Goal: Check status: Check status

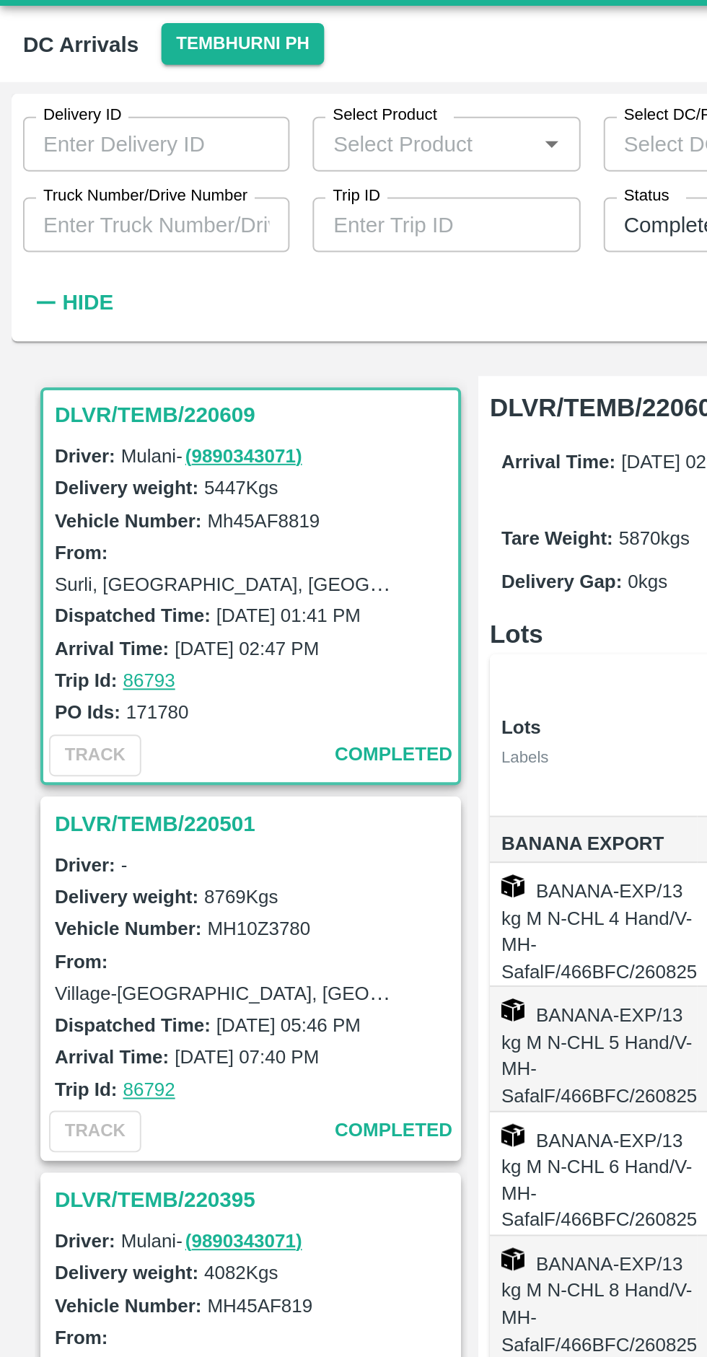
scroll to position [5, 0]
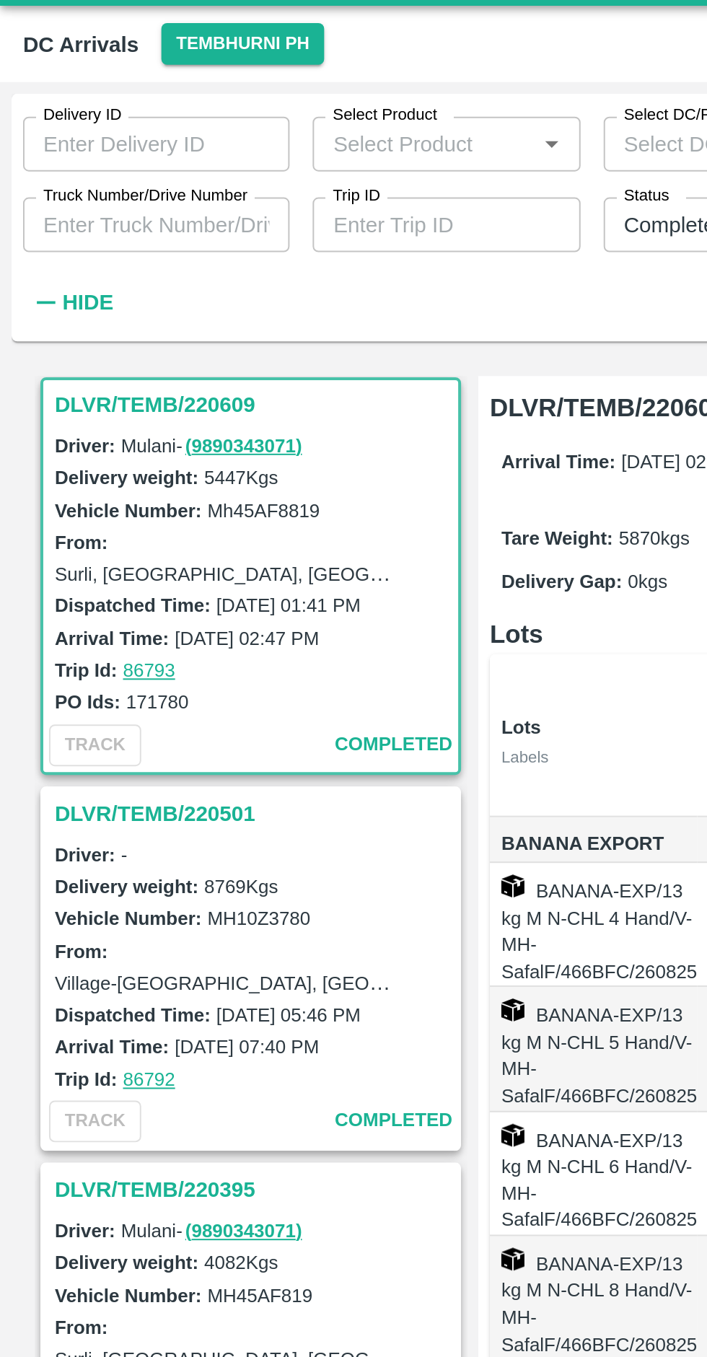
click at [110, 55] on button "Tembhurni PH" at bounding box center [121, 55] width 81 height 21
click at [133, 84] on li "Tembhurni PH" at bounding box center [116, 84] width 100 height 25
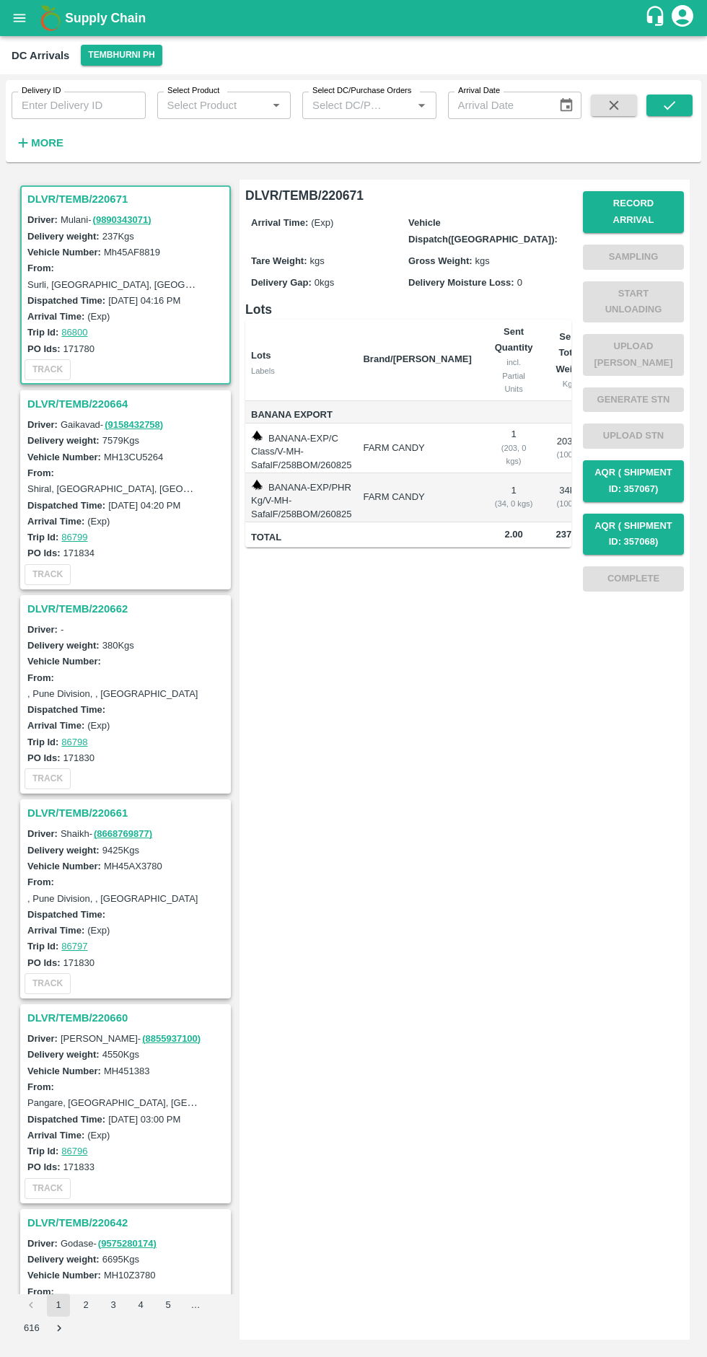
click at [111, 813] on h3 "DLVR/TEMB/220661" at bounding box center [127, 813] width 201 height 19
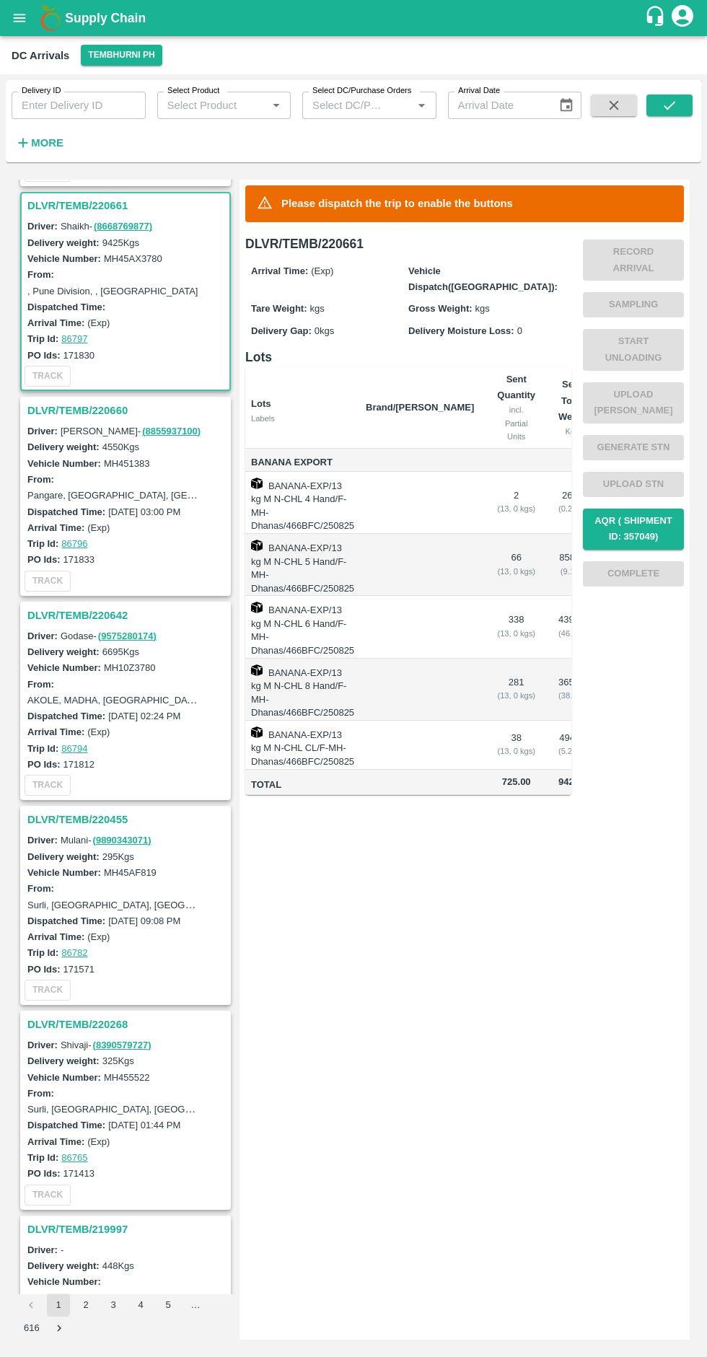
scroll to position [620, 0]
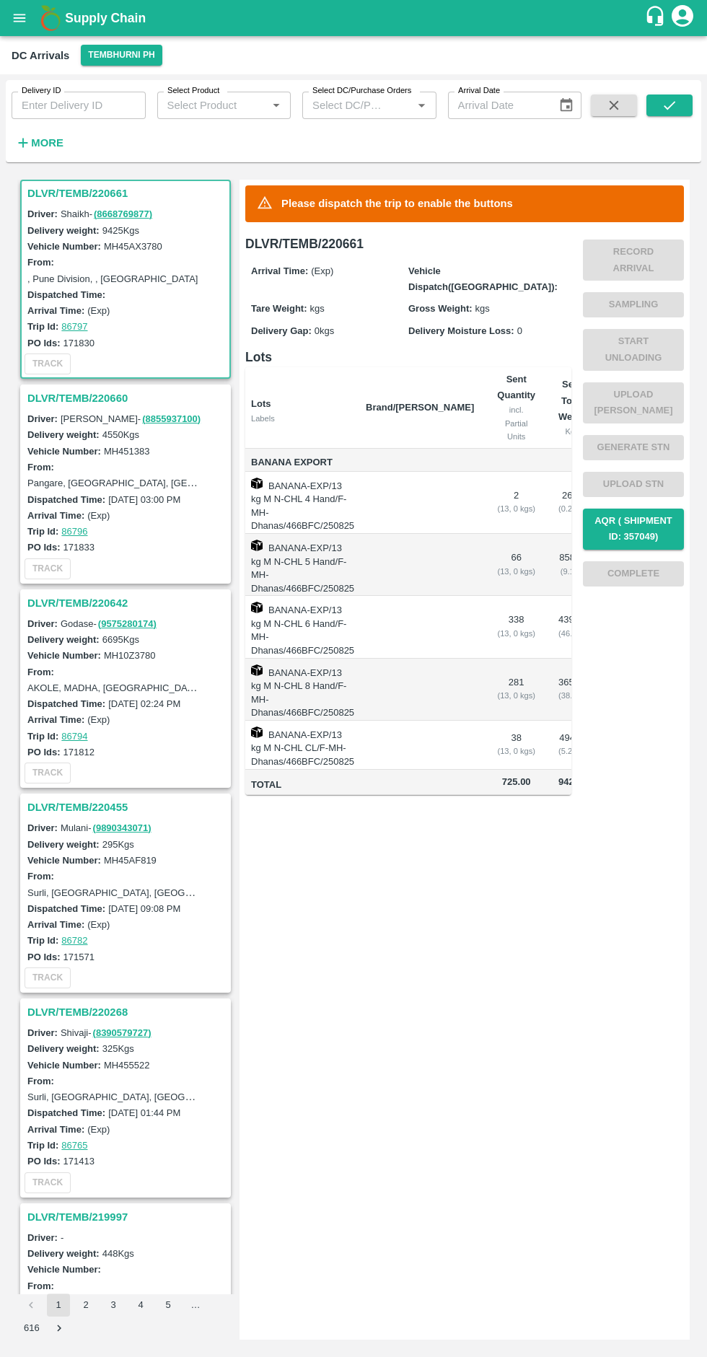
click at [94, 214] on link "( 8668769877 )" at bounding box center [123, 213] width 58 height 11
click at [92, 186] on h3 "DLVR/TEMB/220661" at bounding box center [127, 193] width 201 height 19
click at [69, 193] on h3 "DLVR/TEMB/220661" at bounding box center [127, 193] width 201 height 19
click at [102, 185] on h3 "DLVR/TEMB/220661" at bounding box center [127, 193] width 201 height 19
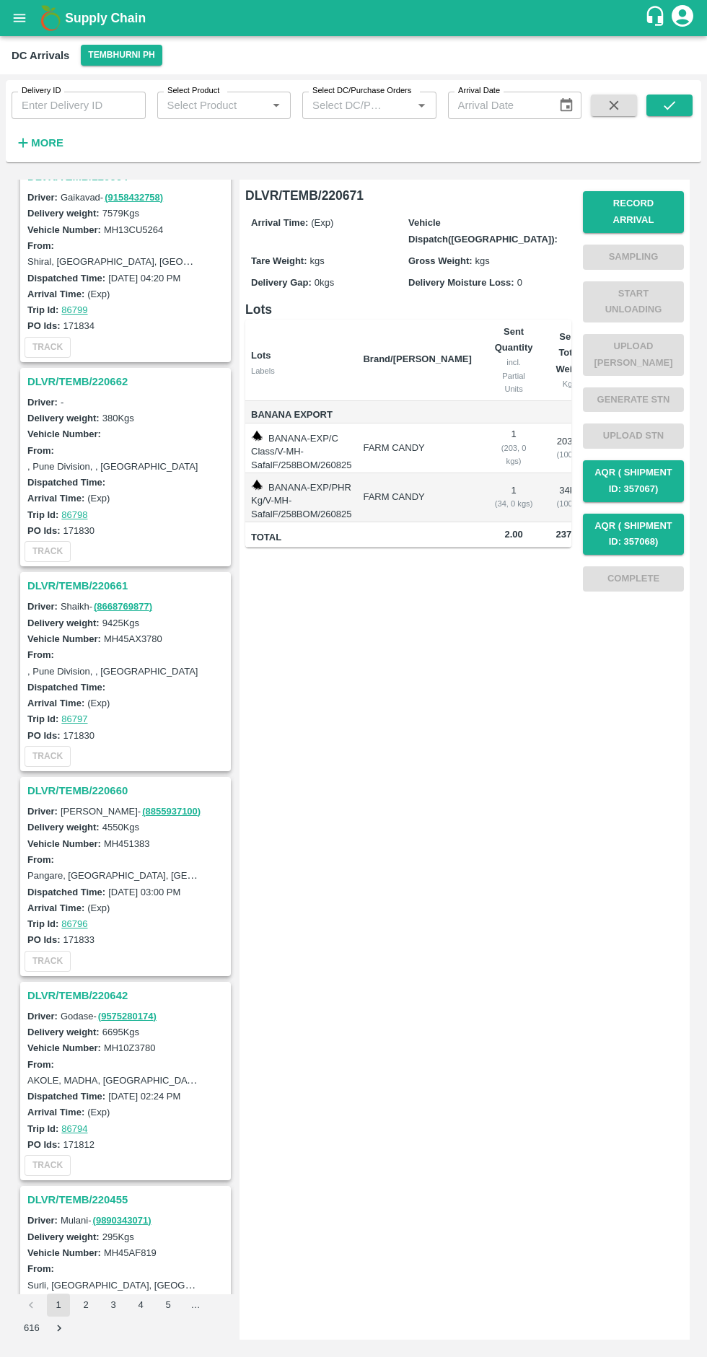
scroll to position [225, 0]
click at [82, 592] on h3 "DLVR/TEMB/220661" at bounding box center [127, 588] width 201 height 19
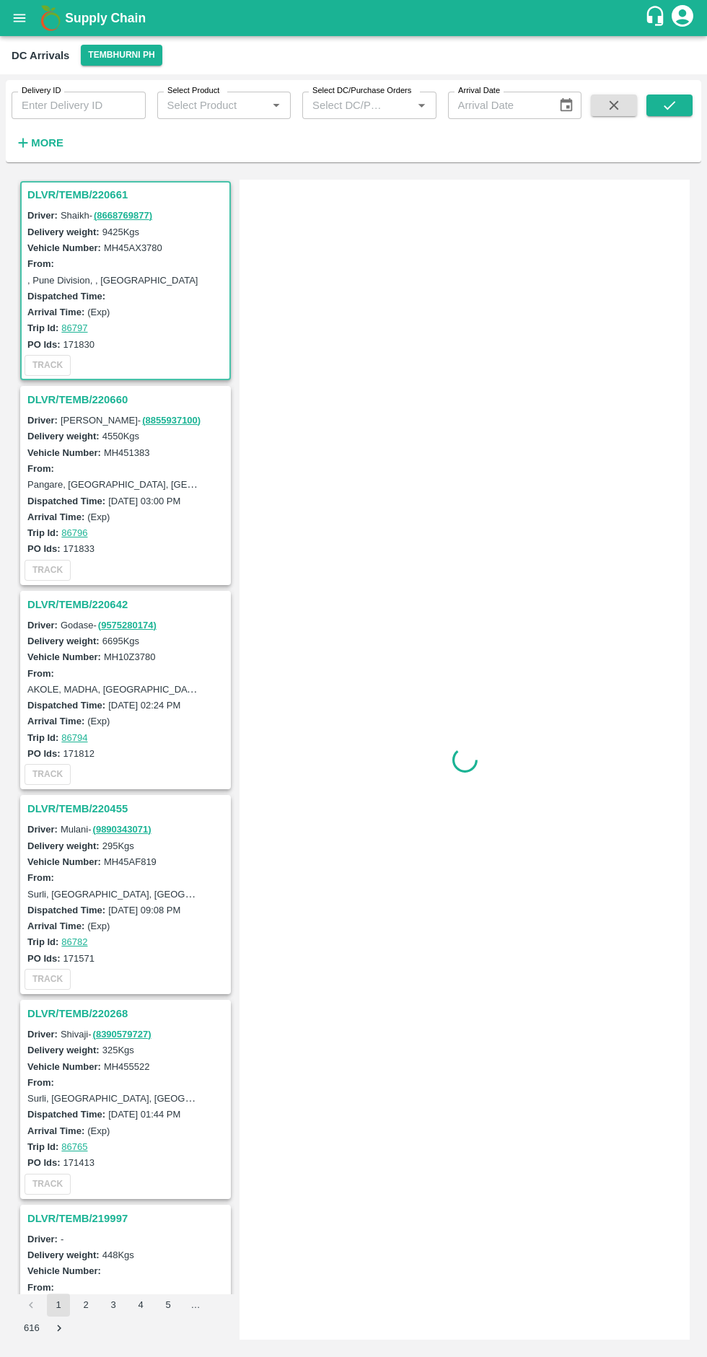
scroll to position [620, 0]
